Goal: Task Accomplishment & Management: Manage account settings

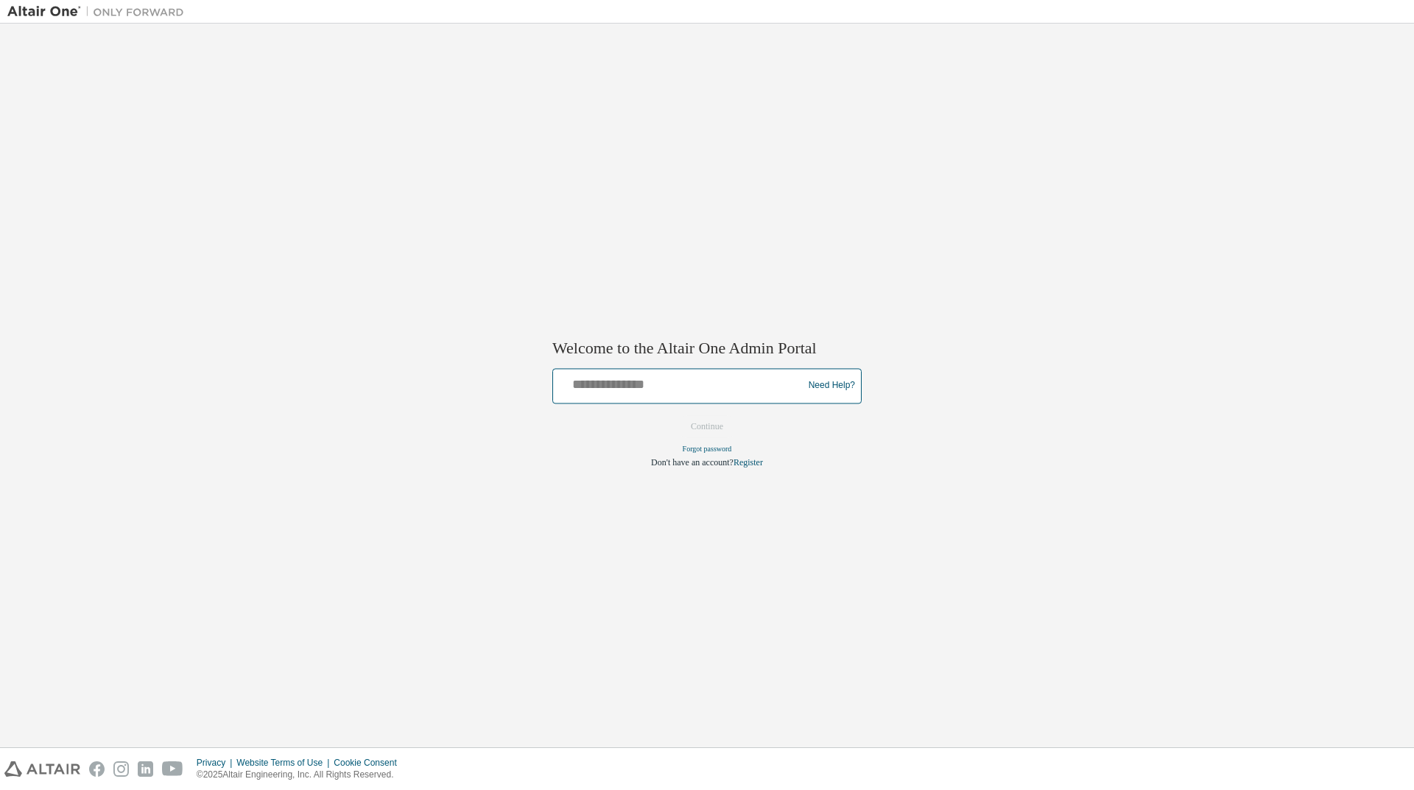
click at [670, 387] on input "text" at bounding box center [680, 382] width 242 height 21
type input "**********"
click at [709, 430] on button "Continue" at bounding box center [706, 426] width 63 height 22
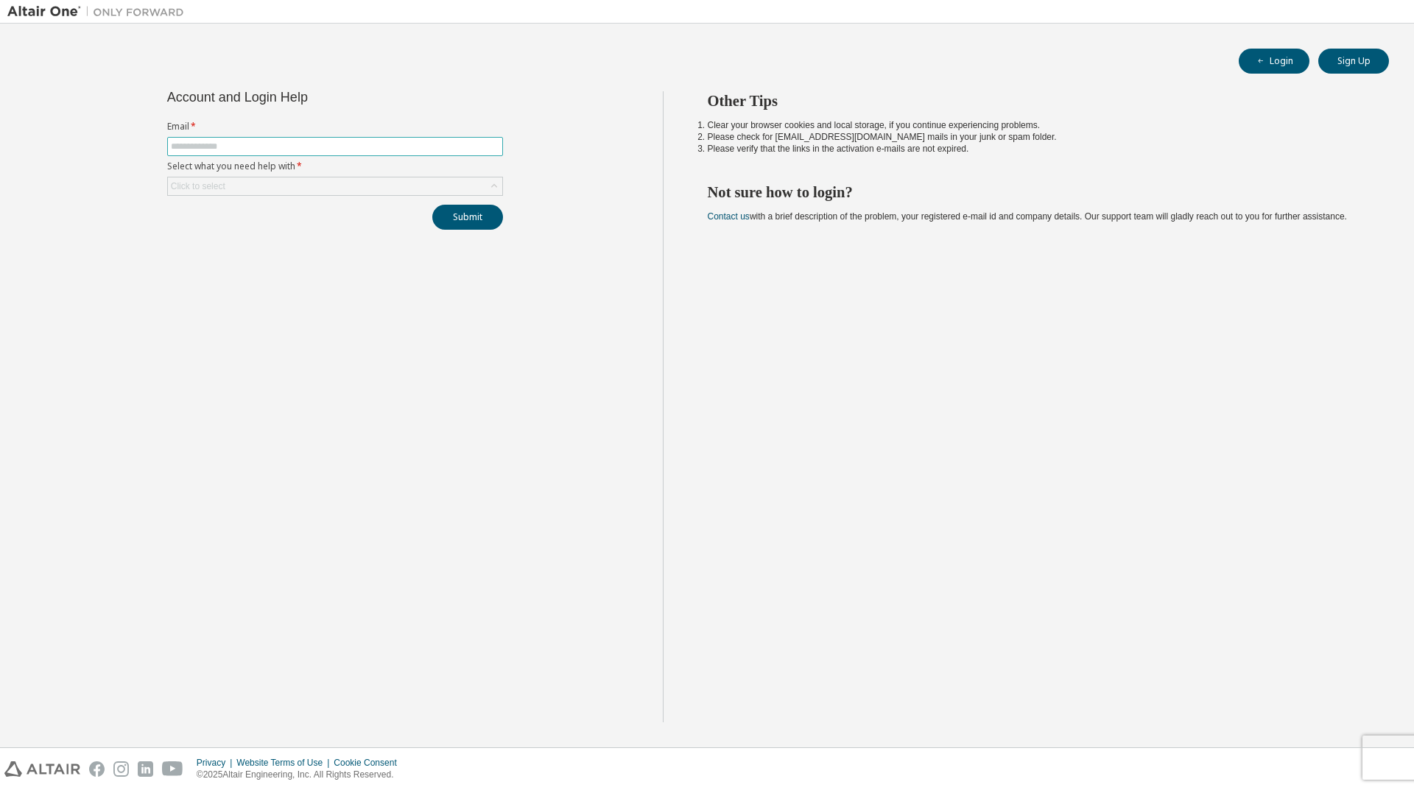
click at [278, 141] on input "text" at bounding box center [335, 147] width 328 height 12
type input "**********"
click at [254, 181] on div "Click to select" at bounding box center [335, 186] width 334 height 18
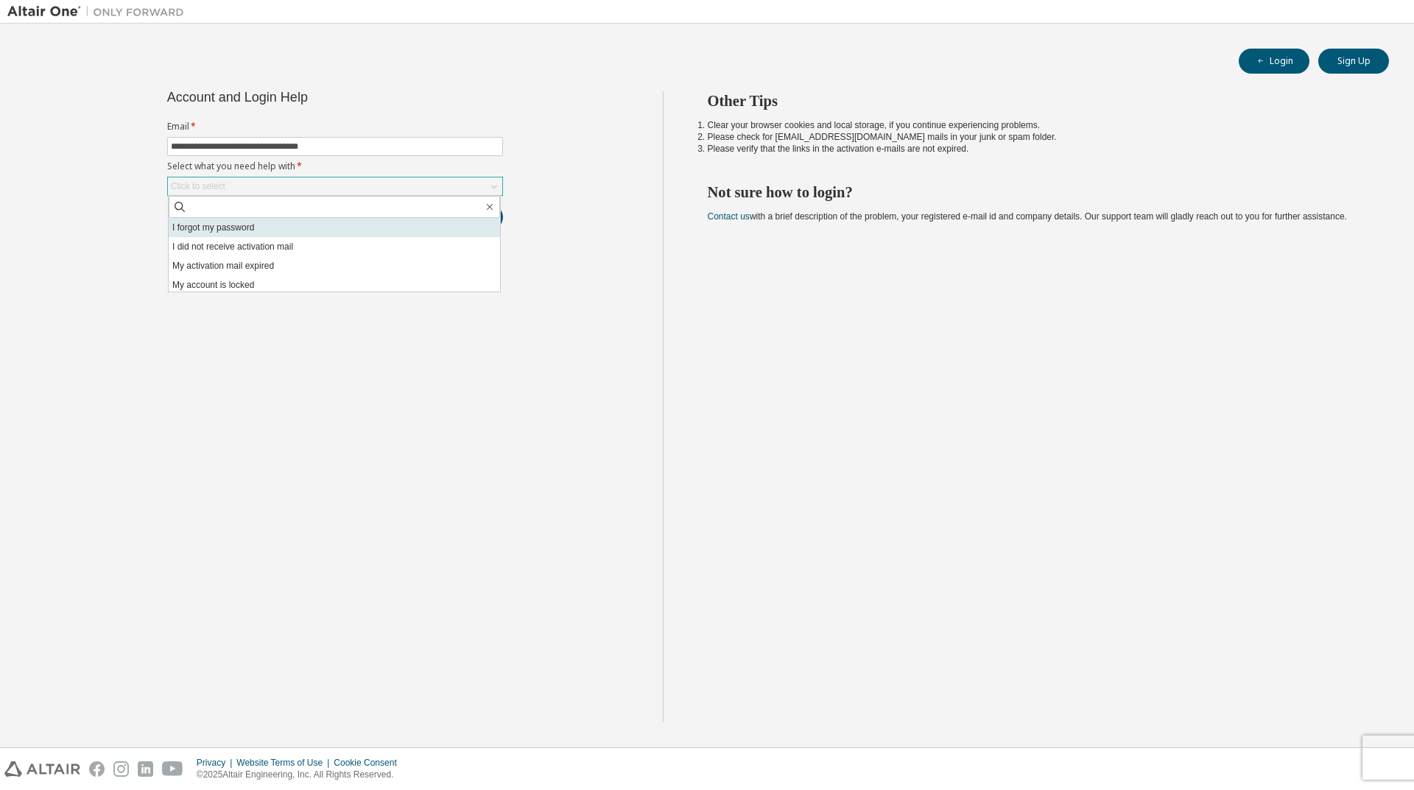
click at [239, 232] on li "I forgot my password" at bounding box center [334, 227] width 331 height 19
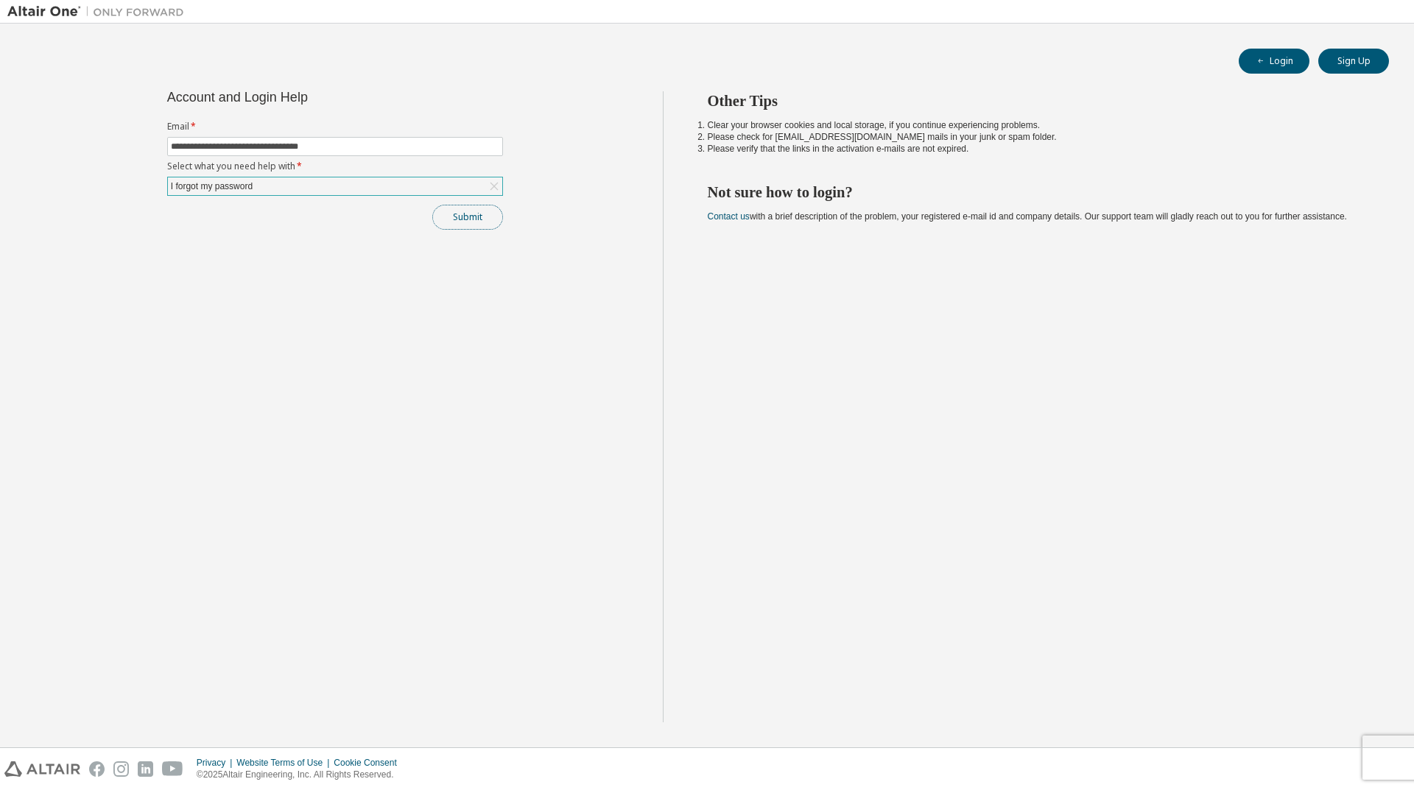
click at [468, 223] on button "Submit" at bounding box center [467, 217] width 71 height 25
click at [473, 215] on button "Submit" at bounding box center [467, 217] width 71 height 25
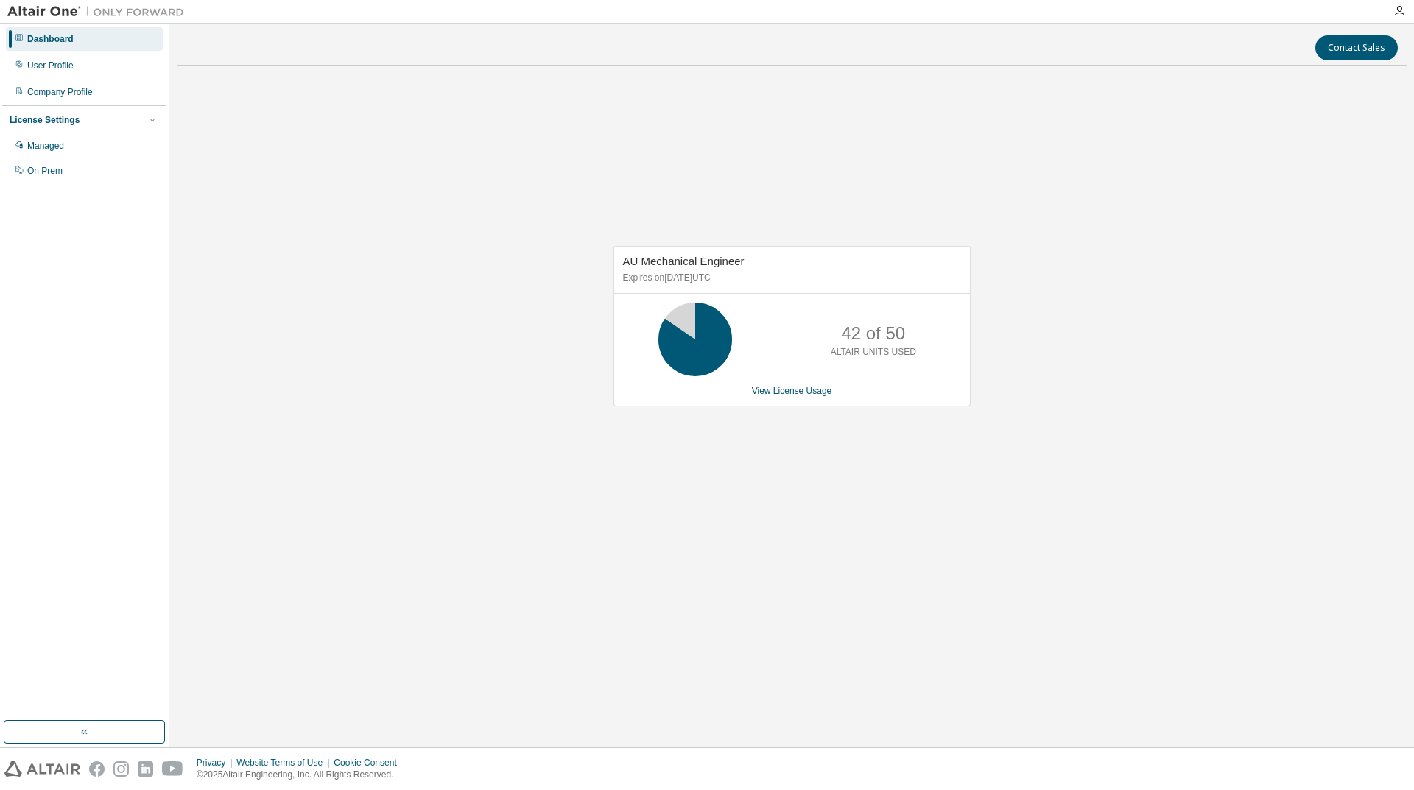
click at [1070, 475] on div "AU Mechanical Engineer Expires on September 1, 2025 UTC 42 of 50 ALTAIR UNITS U…" at bounding box center [792, 333] width 1230 height 513
click at [776, 387] on link "View License Usage" at bounding box center [792, 391] width 80 height 10
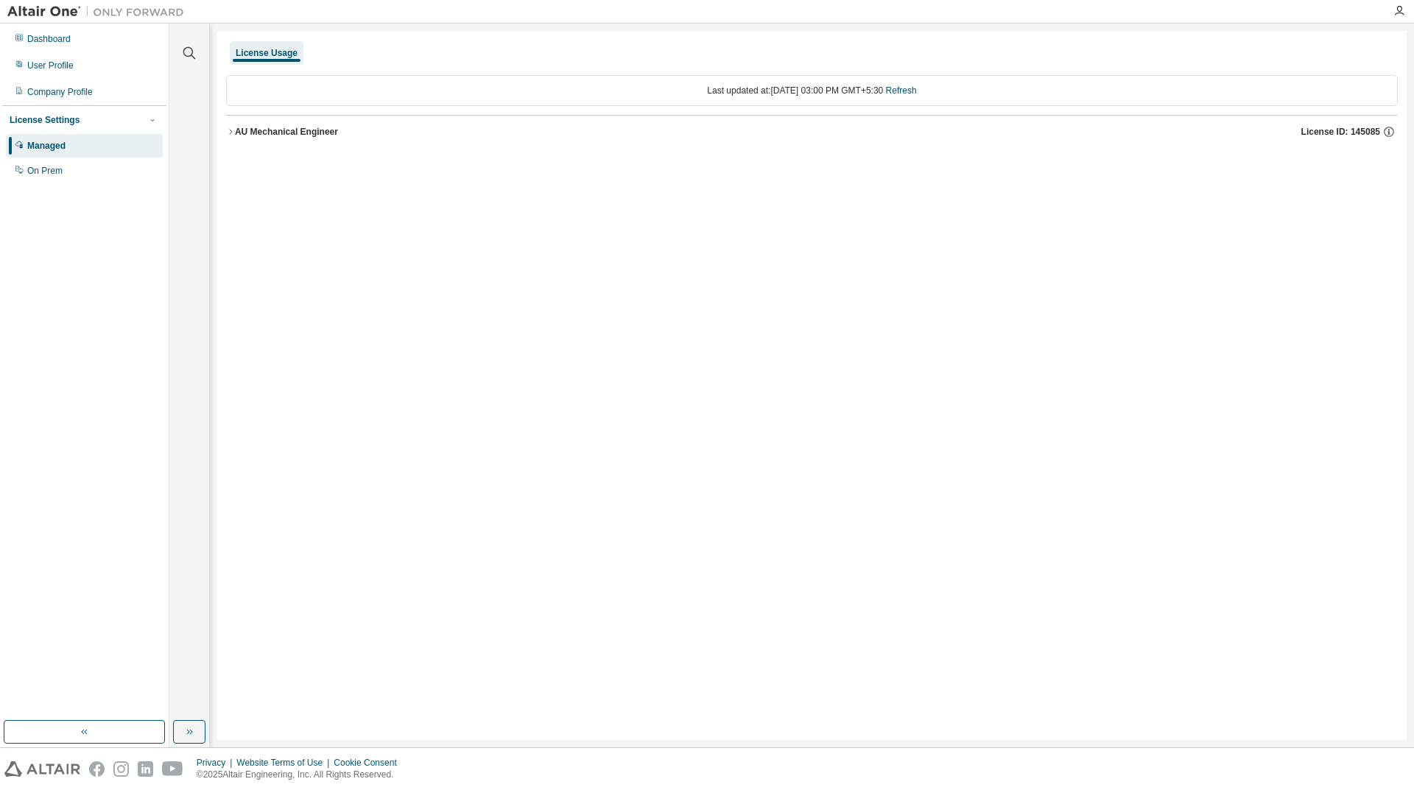
click at [230, 130] on icon "button" at bounding box center [230, 131] width 9 height 9
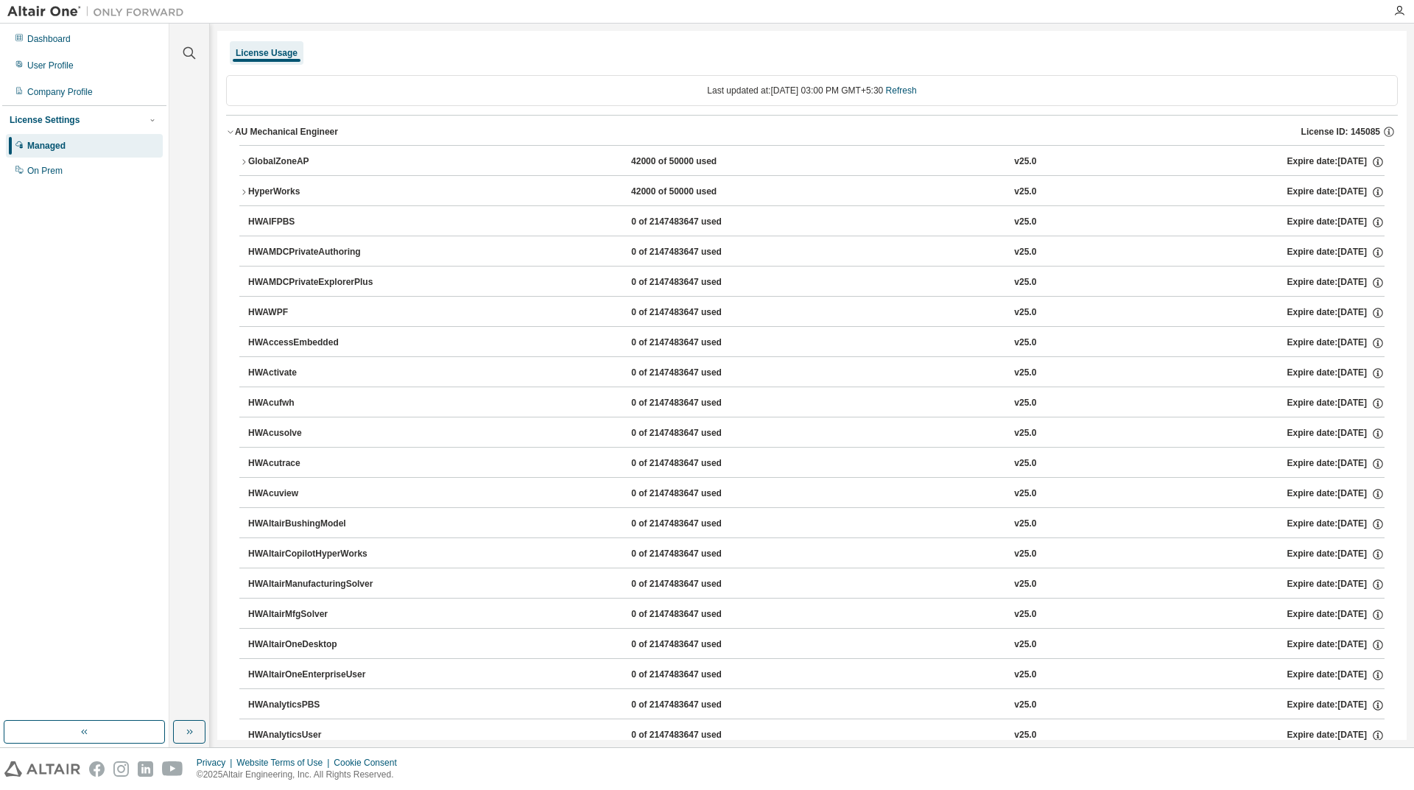
click at [246, 155] on button "GlobalZoneAP 42000 of 50000 used v25.0 Expire date: 2025-09-01" at bounding box center [811, 162] width 1145 height 32
